Goal: Connect with others: Connect with others

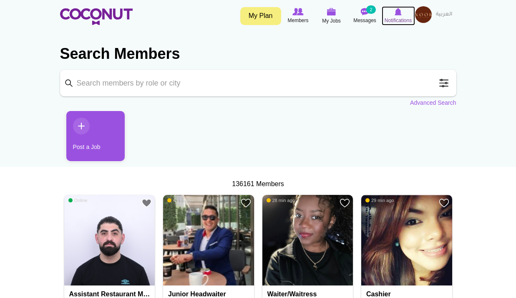
click at [396, 8] on img at bounding box center [398, 12] width 7 height 8
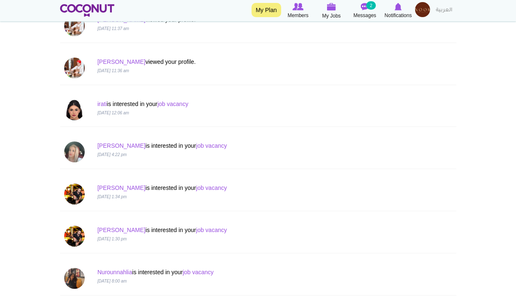
scroll to position [876, 0]
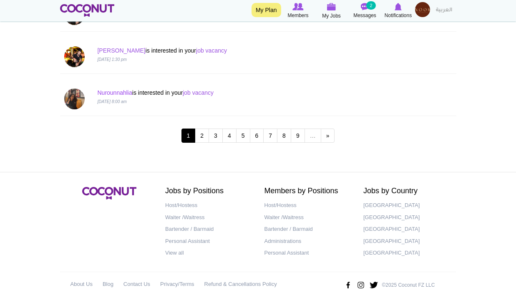
click at [119, 96] on p "Nurounnahlia is interested in your job vacancy" at bounding box center [224, 92] width 254 height 8
click at [124, 92] on link "Nurounnahlia" at bounding box center [114, 92] width 35 height 7
click at [399, 9] on img at bounding box center [398, 7] width 7 height 8
